Goal: Feedback & Contribution: Contribute content

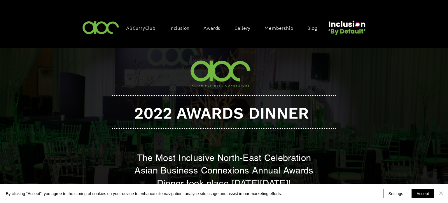
click at [73, 27] on div at bounding box center [203, 24] width 729 height 48
click at [102, 27] on img at bounding box center [101, 27] width 40 height 17
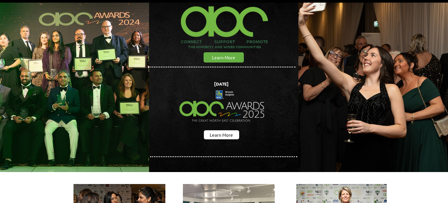
scroll to position [46, 0]
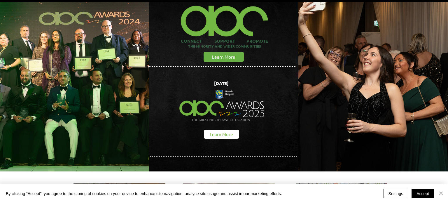
click at [227, 133] on span "Learn More" at bounding box center [221, 134] width 23 height 6
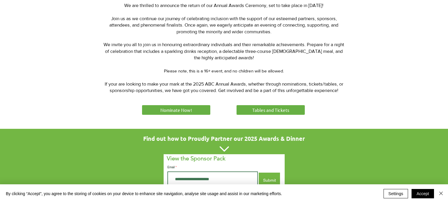
scroll to position [206, 0]
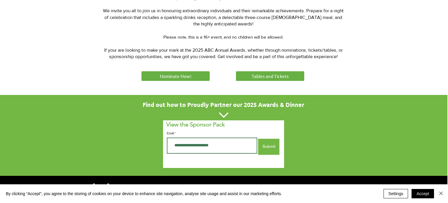
click at [201, 79] on link "Nominate Now!" at bounding box center [175, 75] width 70 height 11
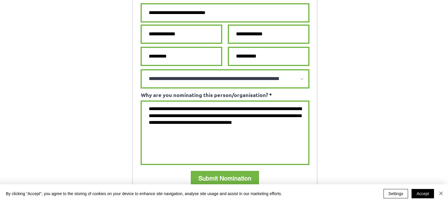
scroll to position [441, 0]
click at [201, 92] on div "Why are you nominating this person/organisation?" at bounding box center [224, 128] width 169 height 73
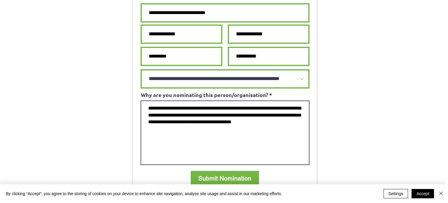
click at [202, 100] on textarea "Why are you nominating this person/organisation?" at bounding box center [224, 132] width 169 height 64
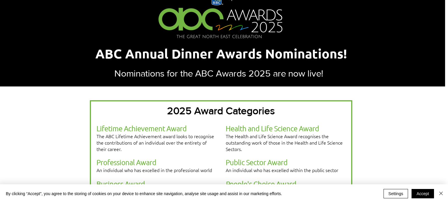
scroll to position [63, 3]
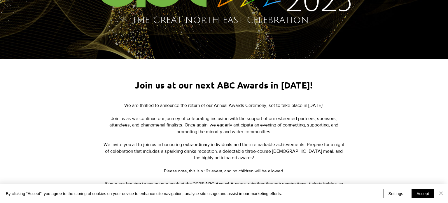
scroll to position [156, 0]
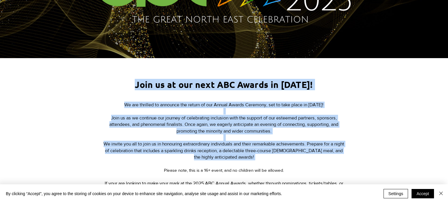
drag, startPoint x: 126, startPoint y: 88, endPoint x: 268, endPoint y: 164, distance: 160.3
click at [268, 164] on div "Join us at our next ABC Awards in [DATE]! We are thrilled to announce the retur…" at bounding box center [224, 143] width 448 height 170
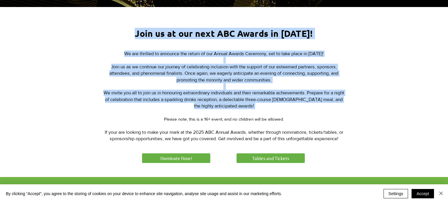
scroll to position [207, 0]
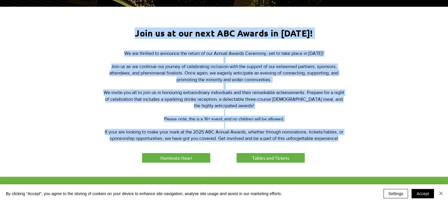
drag, startPoint x: 358, startPoint y: 138, endPoint x: 343, endPoint y: 138, distance: 14.9
click at [343, 138] on div "Join us at our next ABC Awards in [DATE]! We are thrilled to announce the retur…" at bounding box center [224, 92] width 448 height 170
copy div "Join us at our next ABC Awards in [DATE]! We are thrilled to announce the retur…"
click at [201, 158] on link "Nominate Now!" at bounding box center [176, 157] width 70 height 11
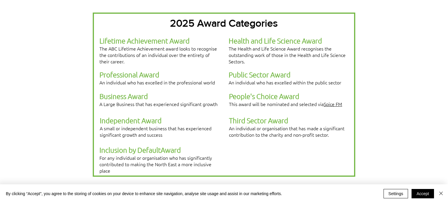
scroll to position [149, 0]
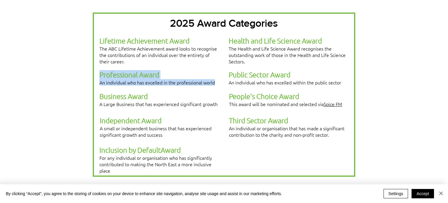
drag, startPoint x: 214, startPoint y: 77, endPoint x: 101, endPoint y: 67, distance: 113.7
click at [101, 70] on p "Professional Award An individual who has excelled in the professional world" at bounding box center [158, 77] width 119 height 15
copy p "Professional Award An individual who has excelled in the professional world"
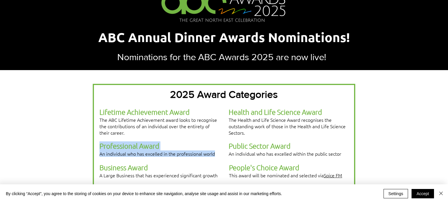
scroll to position [0, 0]
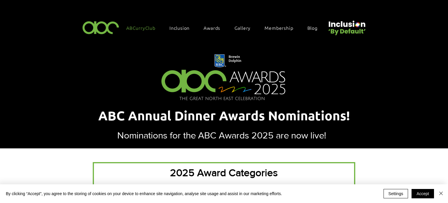
click at [159, 30] on link "ABCurryClub" at bounding box center [143, 28] width 41 height 12
click at [166, 30] on div "Inclusion" at bounding box center [182, 28] width 32 height 12
